Goal: Information Seeking & Learning: Learn about a topic

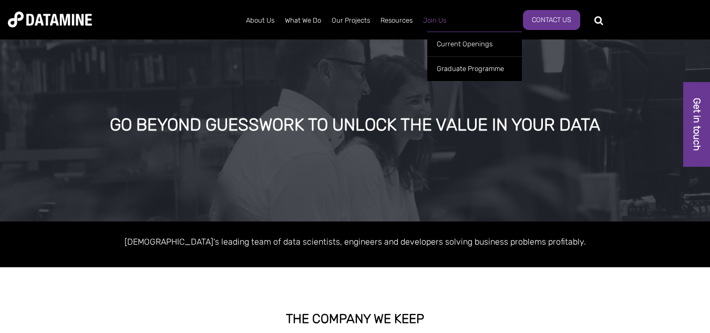
click at [435, 24] on link "Join Us" at bounding box center [435, 20] width 34 height 27
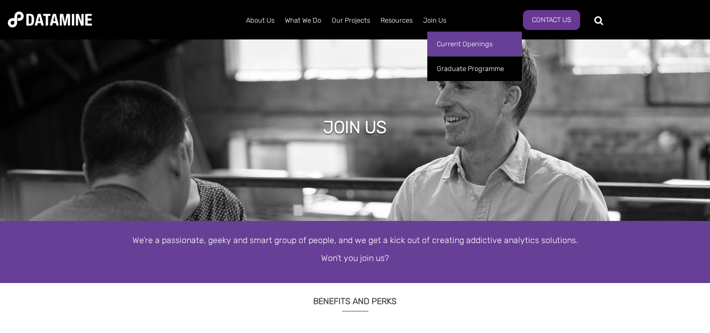
click at [444, 43] on link "Current Openings" at bounding box center [474, 44] width 95 height 25
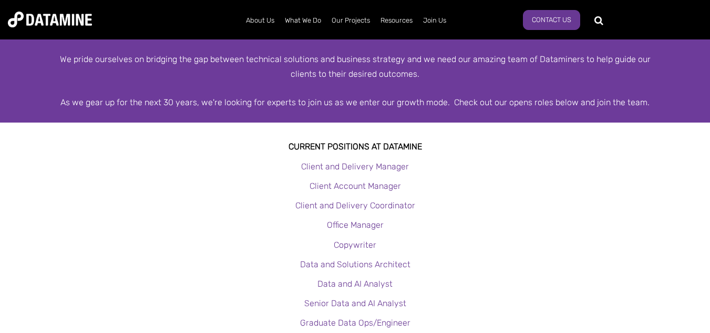
scroll to position [263, 0]
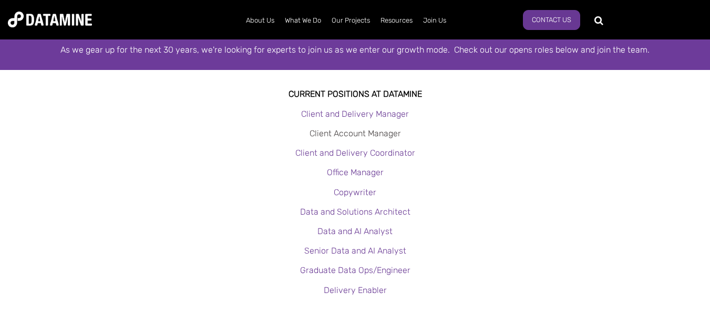
click at [353, 134] on link "Client Account Manager" at bounding box center [355, 133] width 91 height 10
